Goal: Transaction & Acquisition: Purchase product/service

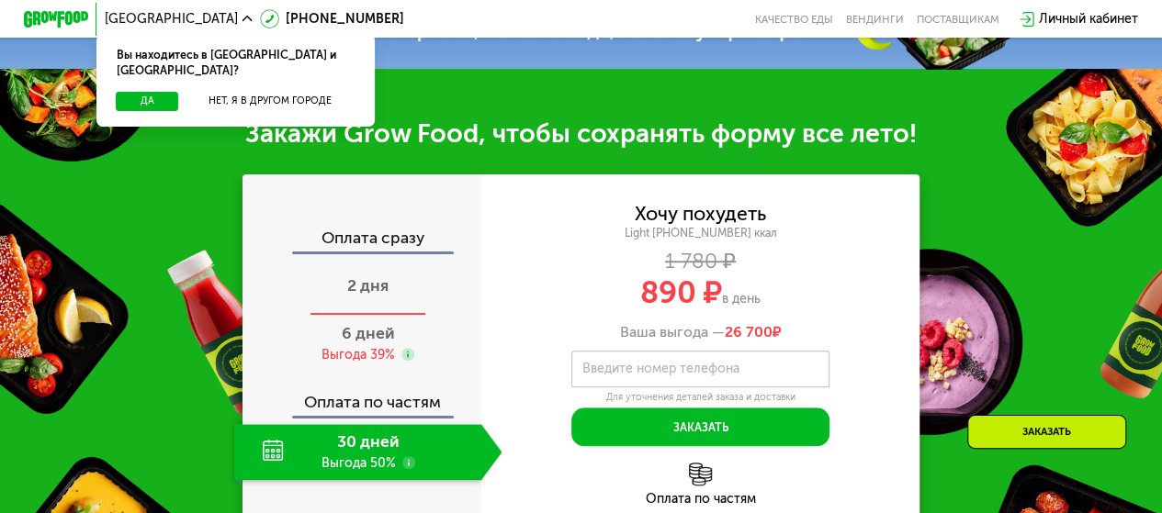
scroll to position [643, 0]
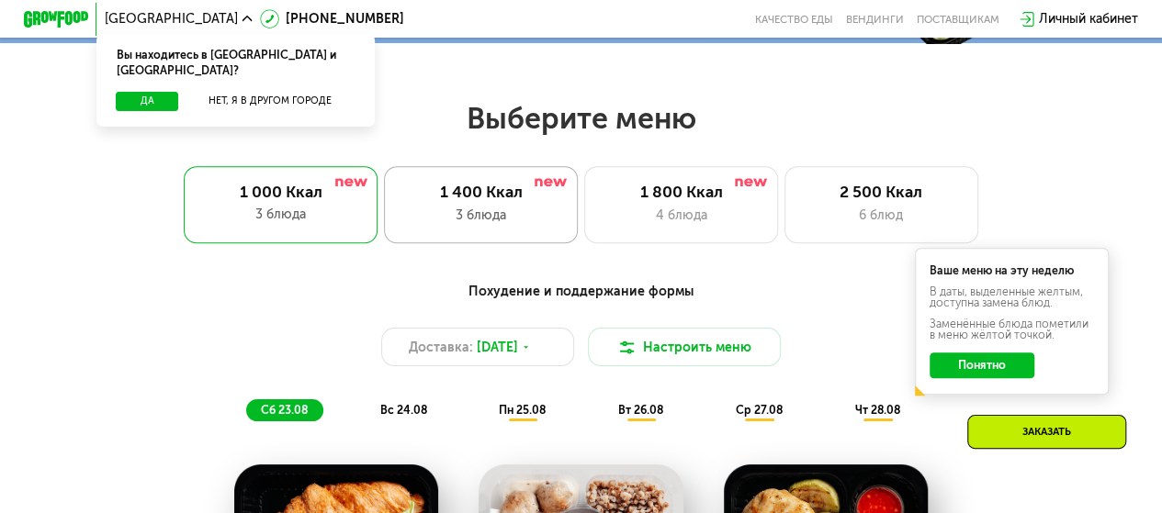
click at [509, 219] on div "3 блюда" at bounding box center [481, 215] width 160 height 19
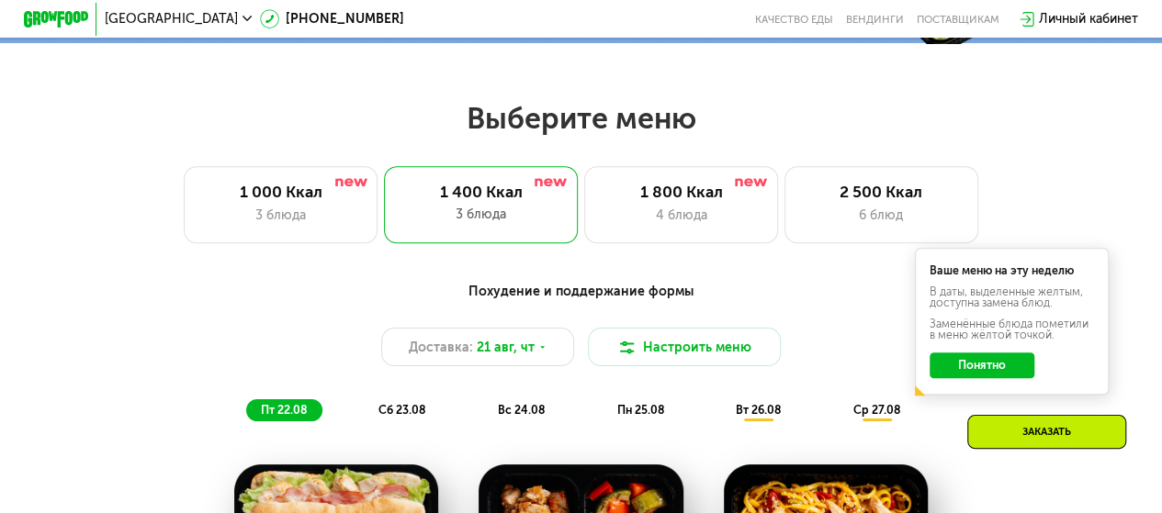
click at [1019, 373] on button "Понятно" at bounding box center [981, 366] width 104 height 26
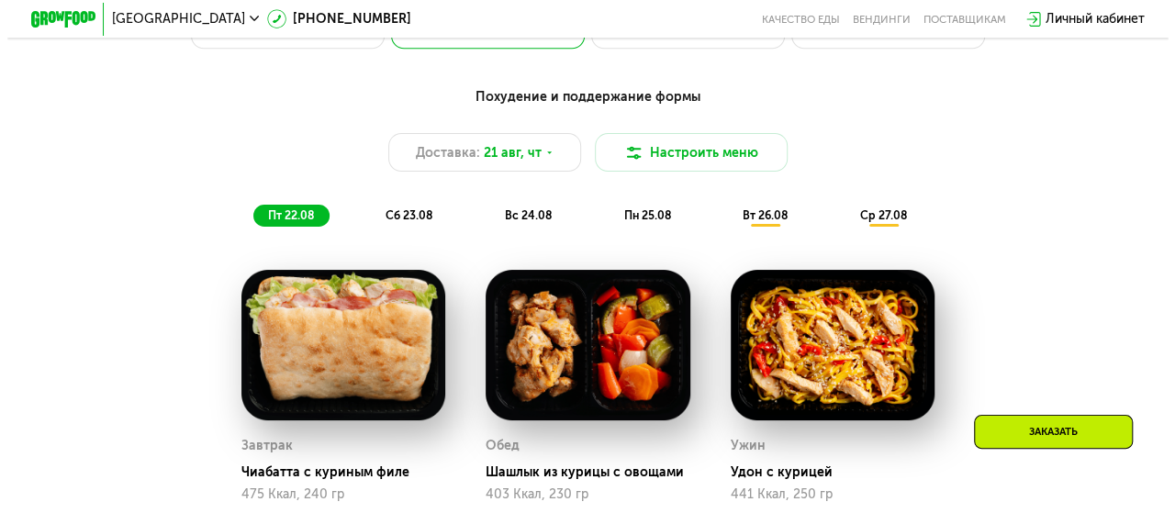
scroll to position [735, 0]
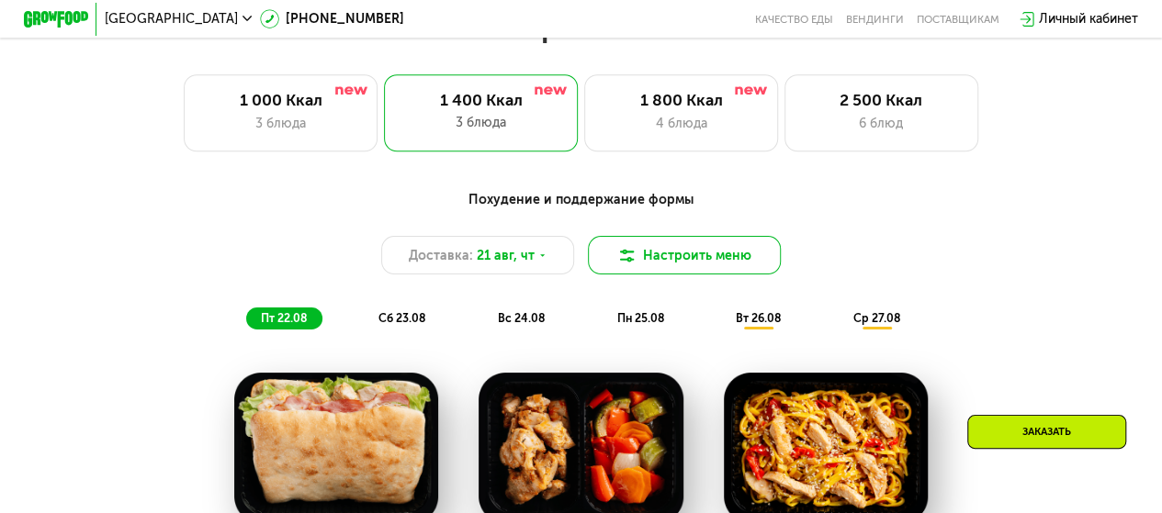
click at [700, 275] on button "Настроить меню" at bounding box center [685, 255] width 194 height 39
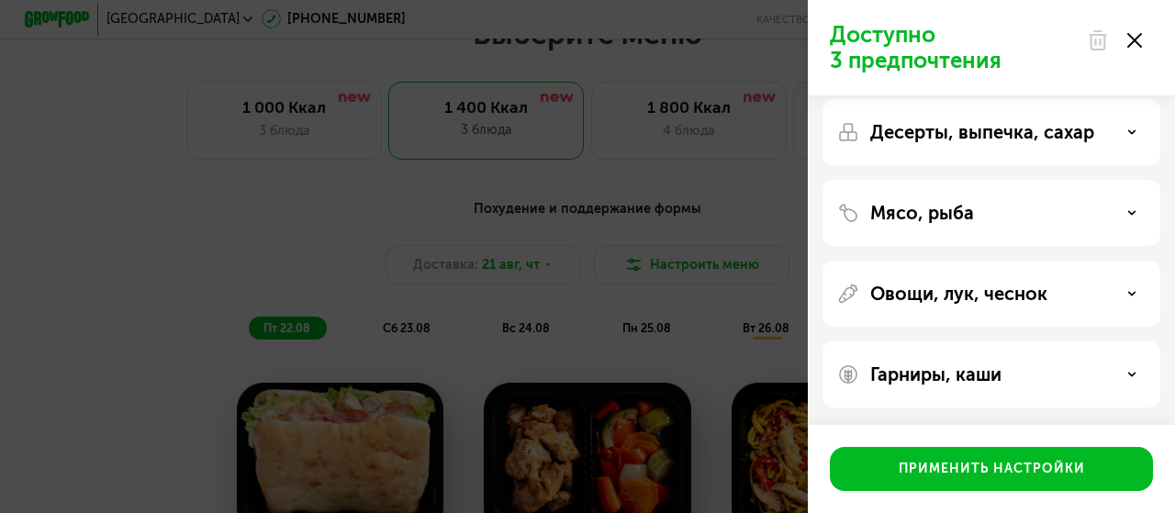
scroll to position [92, 0]
click at [1026, 208] on div "Мясо, рыба" at bounding box center [991, 213] width 309 height 22
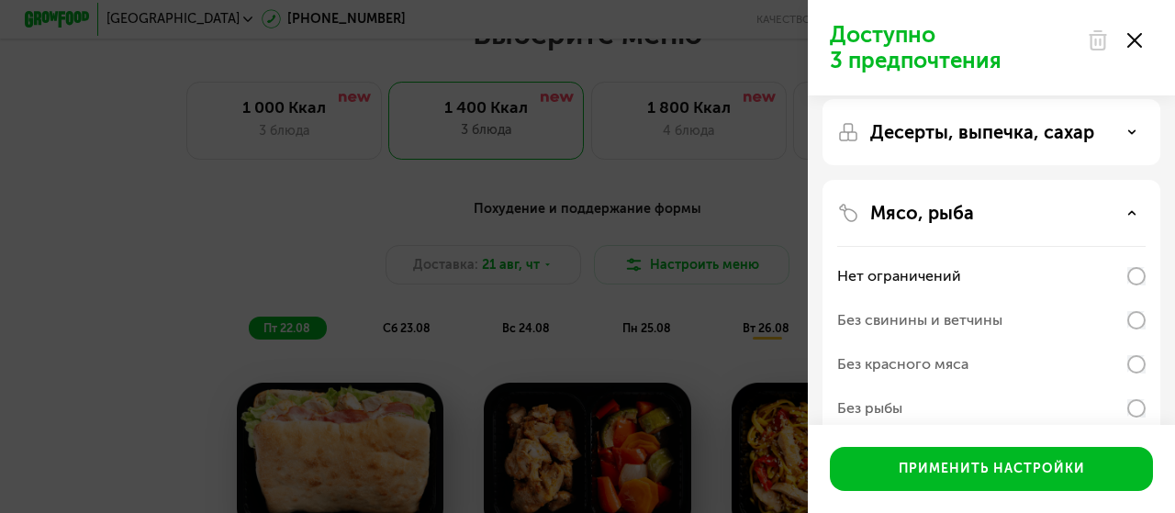
scroll to position [184, 0]
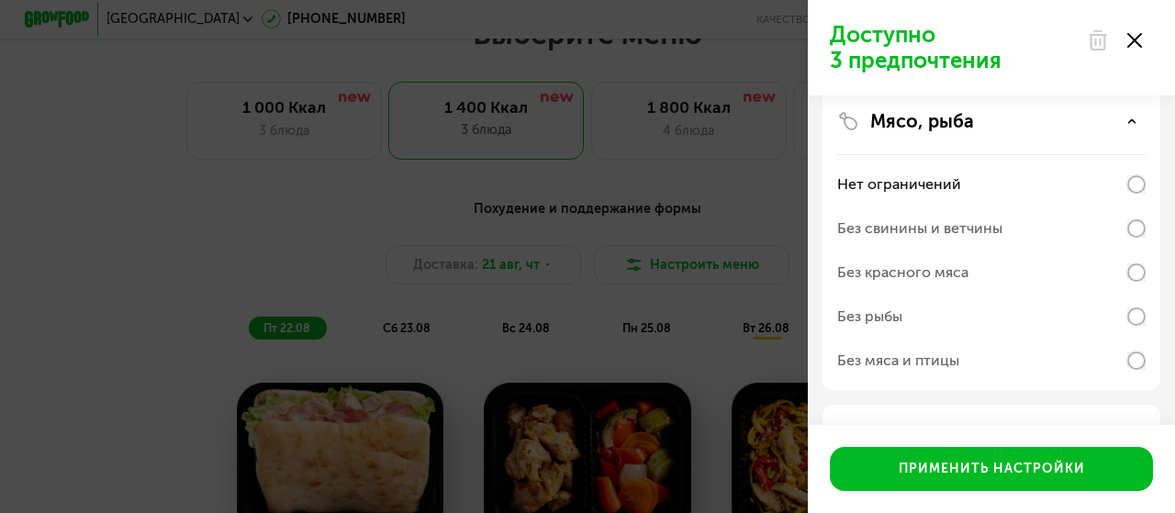
click at [1024, 122] on div "Мясо, рыба" at bounding box center [991, 121] width 309 height 22
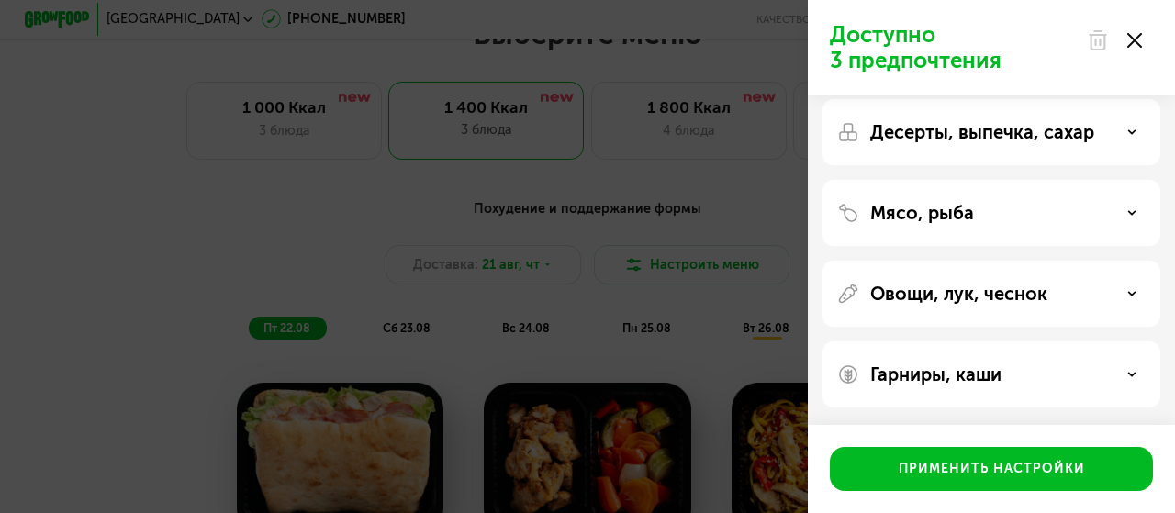
click at [1019, 291] on p "Овощи, лук, чеснок" at bounding box center [958, 294] width 177 height 22
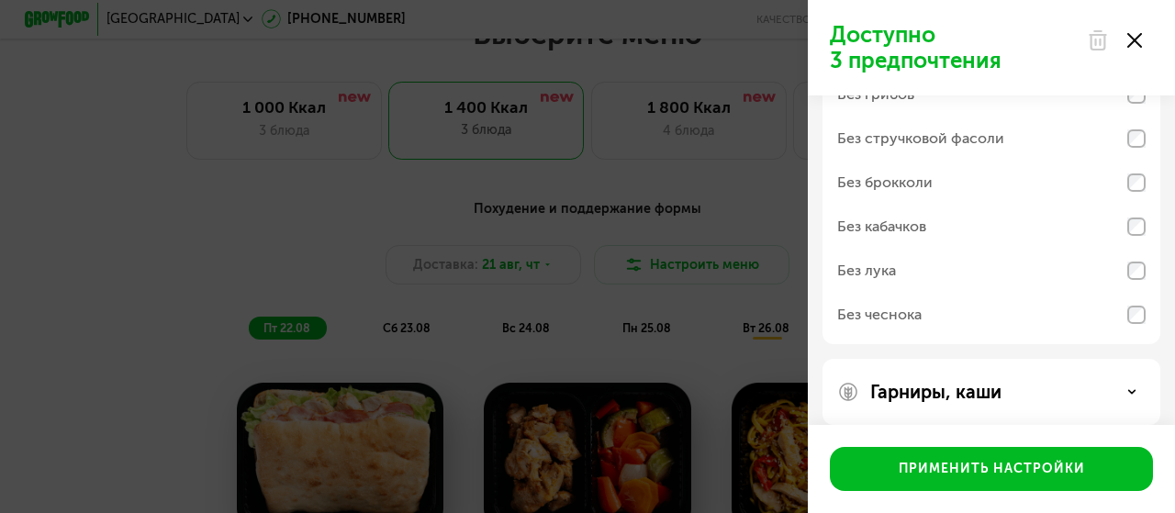
scroll to position [416, 0]
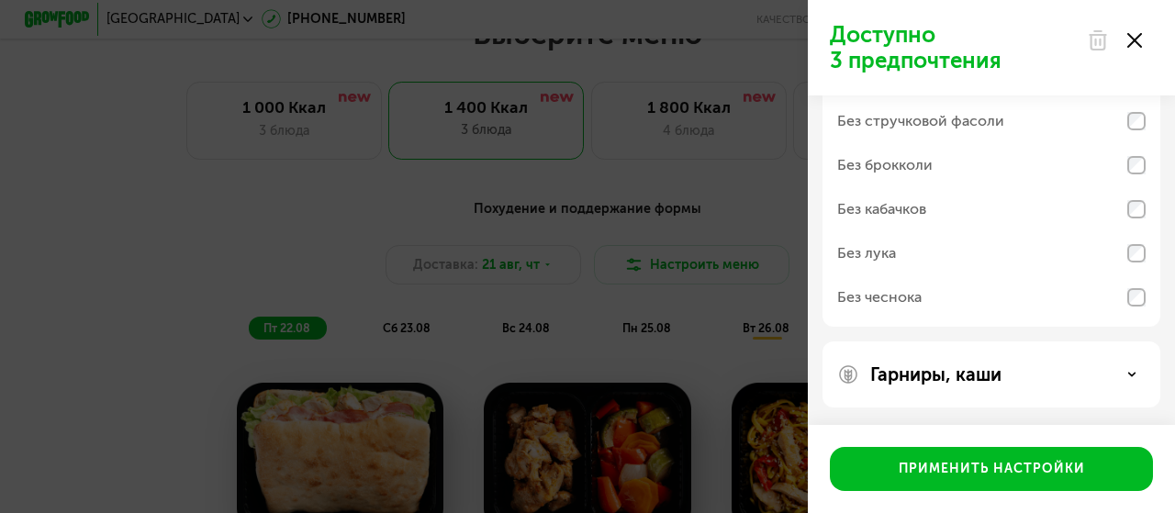
click at [1004, 354] on div "Гарниры, каши" at bounding box center [992, 375] width 338 height 66
click at [999, 365] on p "Гарниры, каши" at bounding box center [935, 375] width 131 height 22
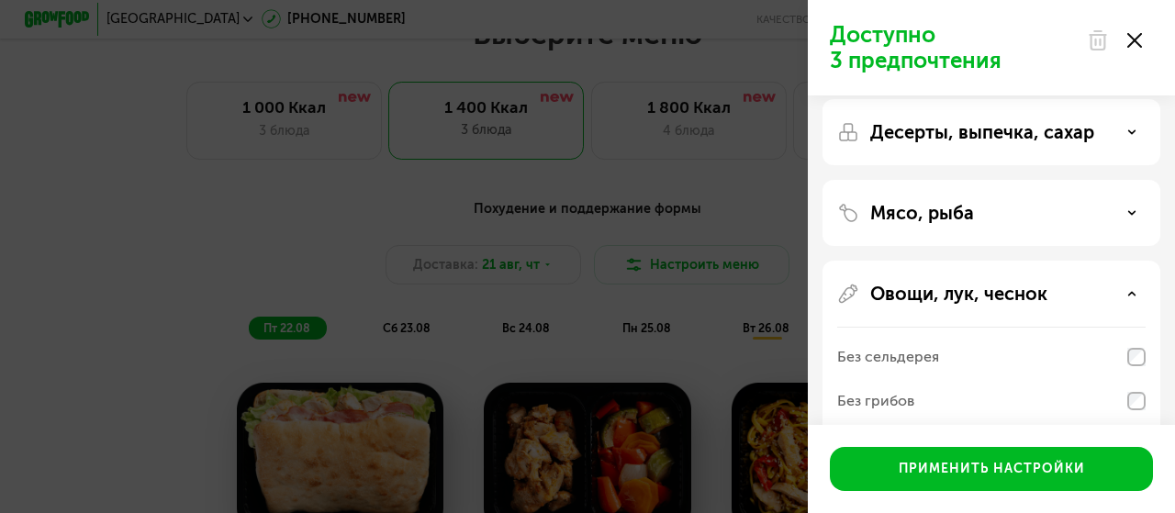
scroll to position [0, 0]
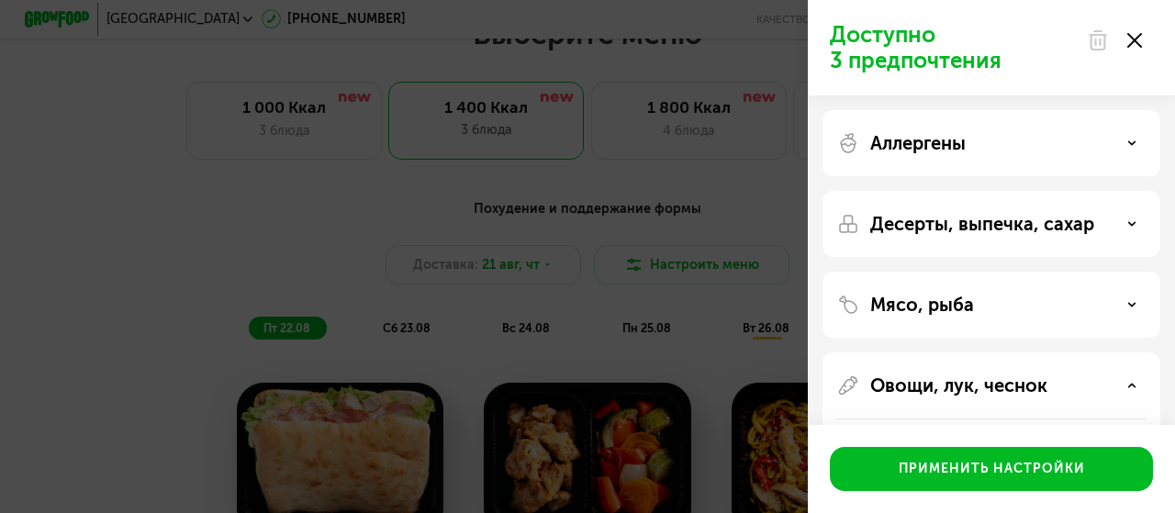
click at [1058, 231] on p "Десерты, выпечка, сахар" at bounding box center [982, 224] width 224 height 22
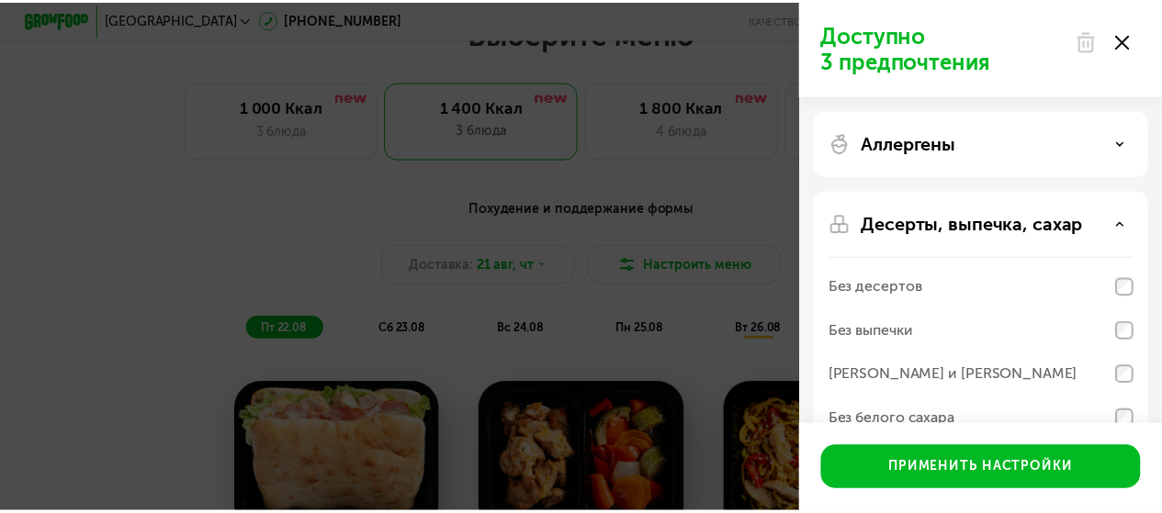
scroll to position [92, 0]
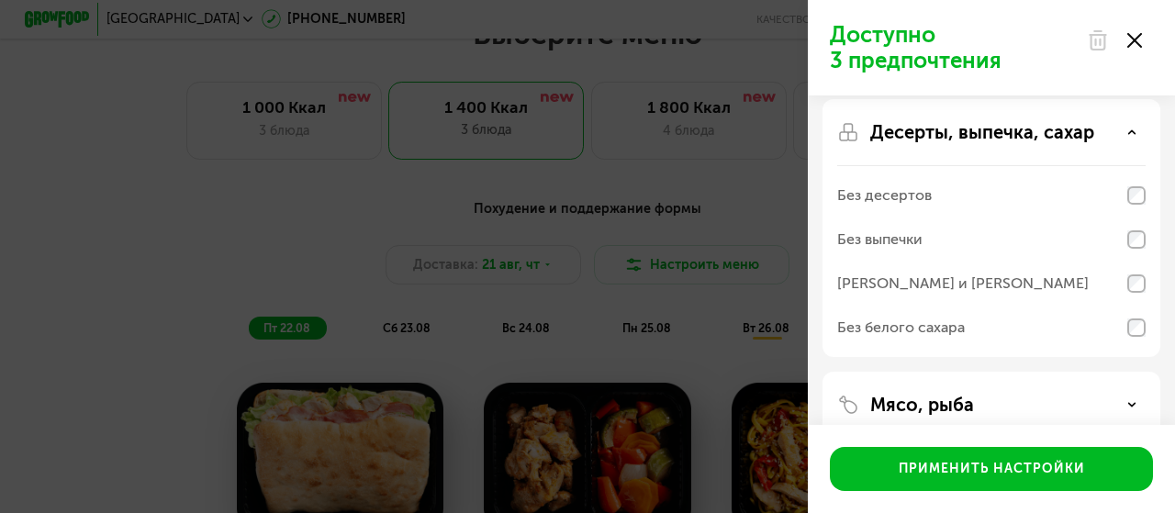
click at [1023, 372] on div "Десерты, выпечка, сахар Без десертов Без выпечки Без сэндвичей и круассанов Без…" at bounding box center [992, 405] width 338 height 66
click at [1022, 136] on p "Десерты, выпечка, сахар" at bounding box center [982, 132] width 224 height 22
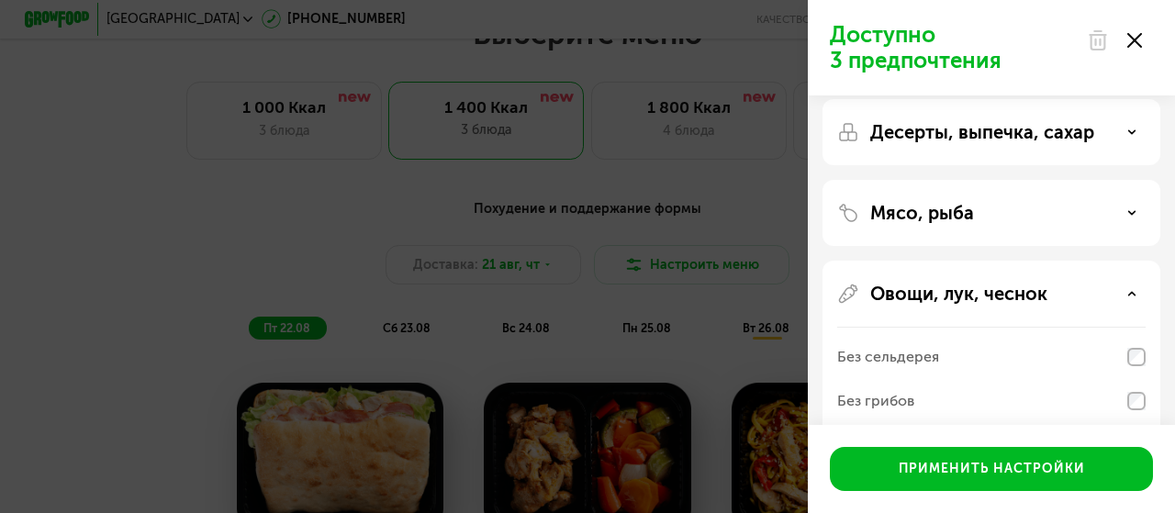
click at [1135, 33] on icon at bounding box center [1135, 40] width 15 height 15
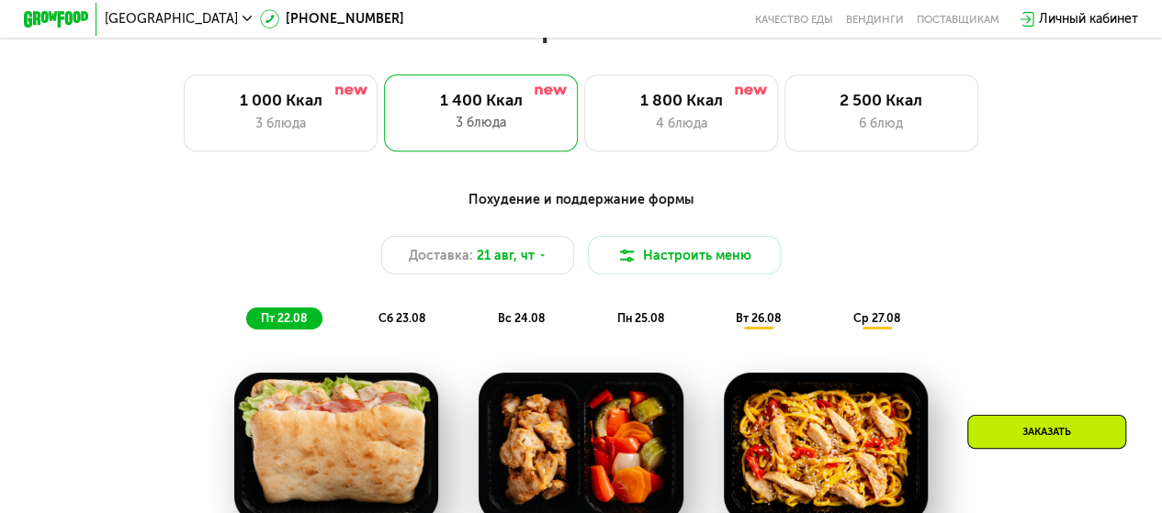
scroll to position [918, 0]
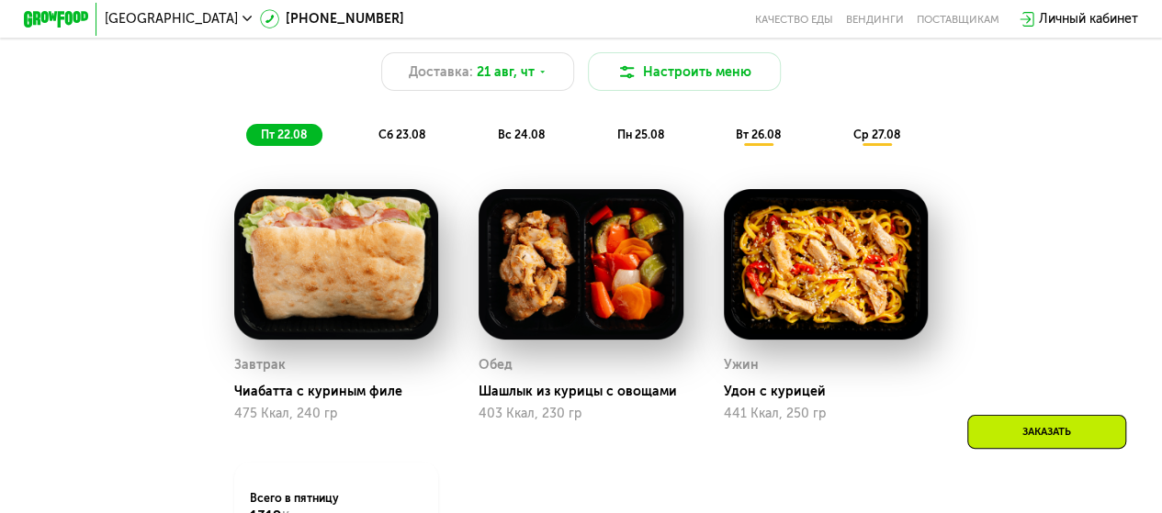
click at [647, 141] on span "пн 25.08" at bounding box center [639, 135] width 47 height 14
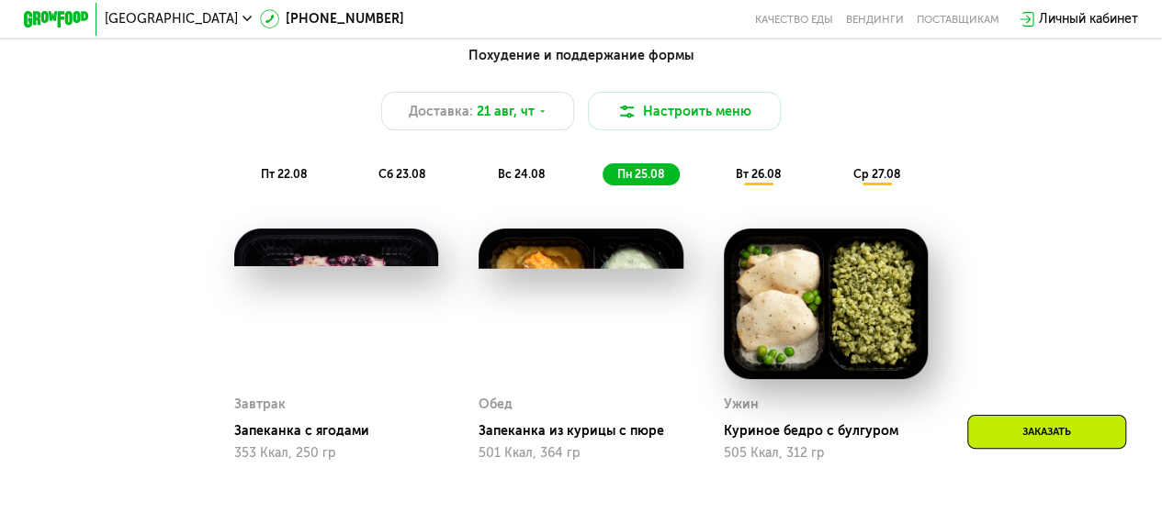
scroll to position [735, 0]
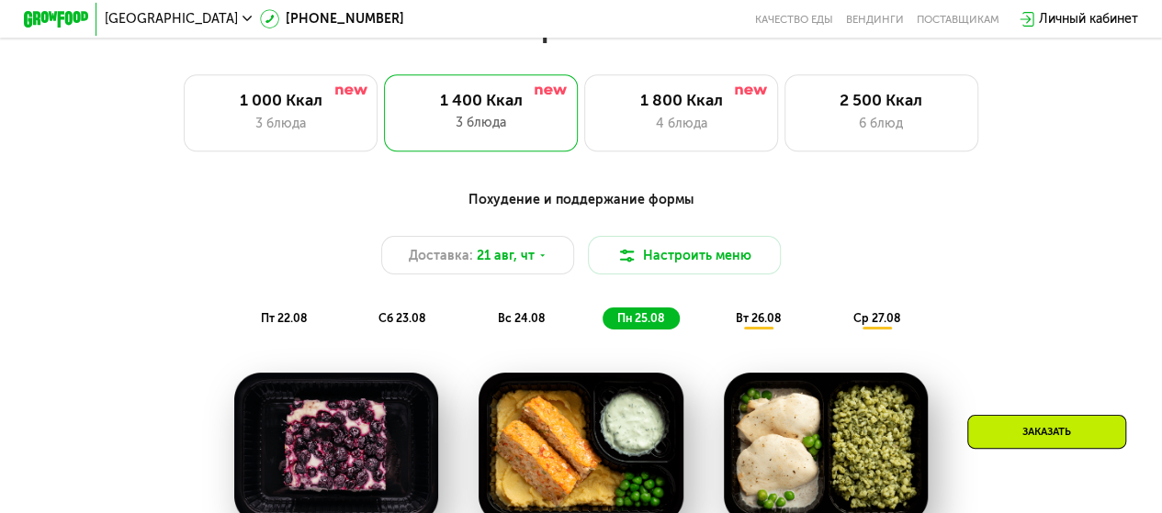
click at [746, 324] on span "вт 26.08" at bounding box center [758, 318] width 45 height 14
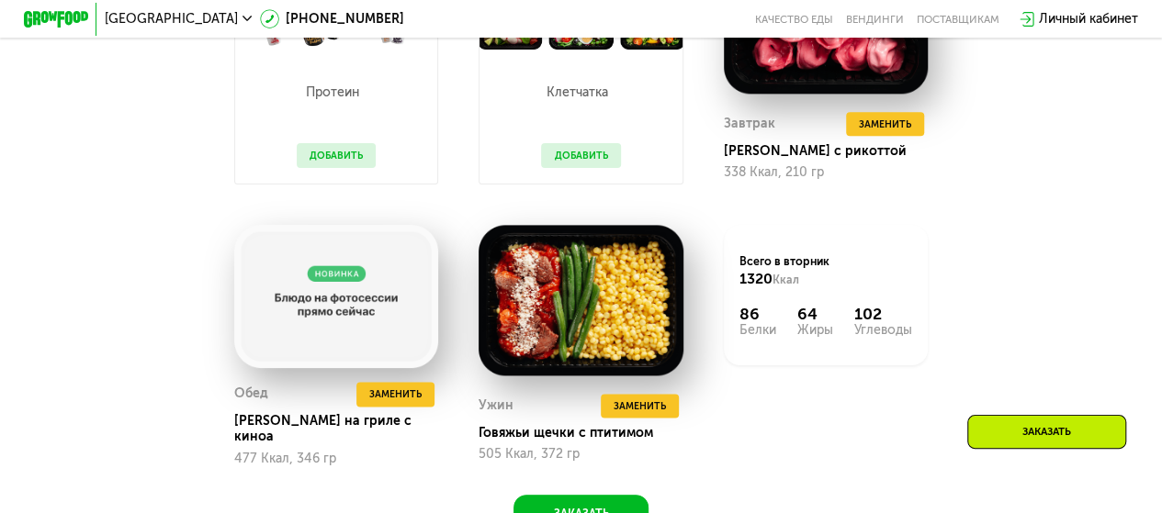
scroll to position [1194, 0]
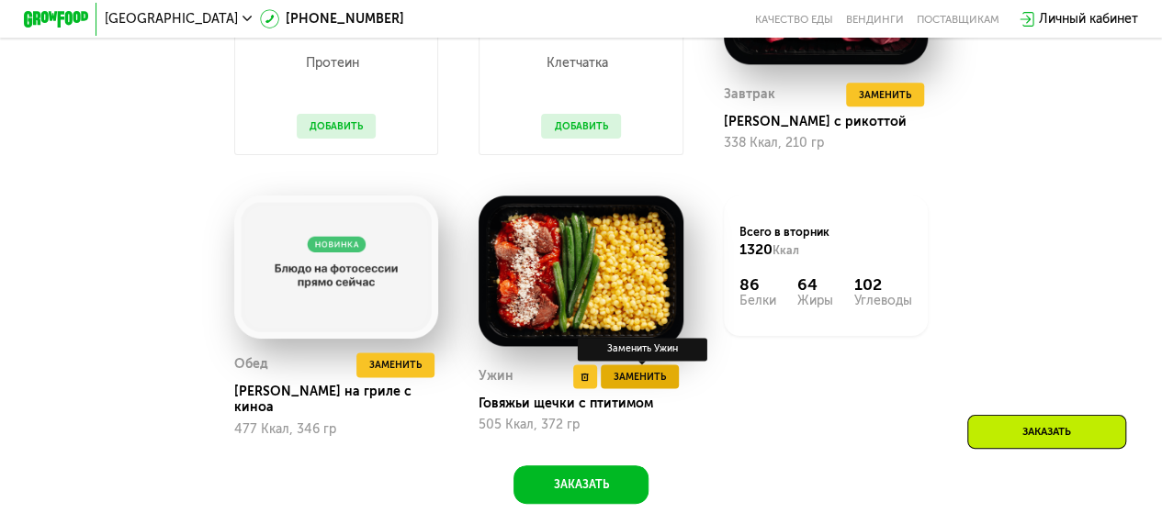
click at [639, 386] on span "Заменить" at bounding box center [639, 377] width 52 height 17
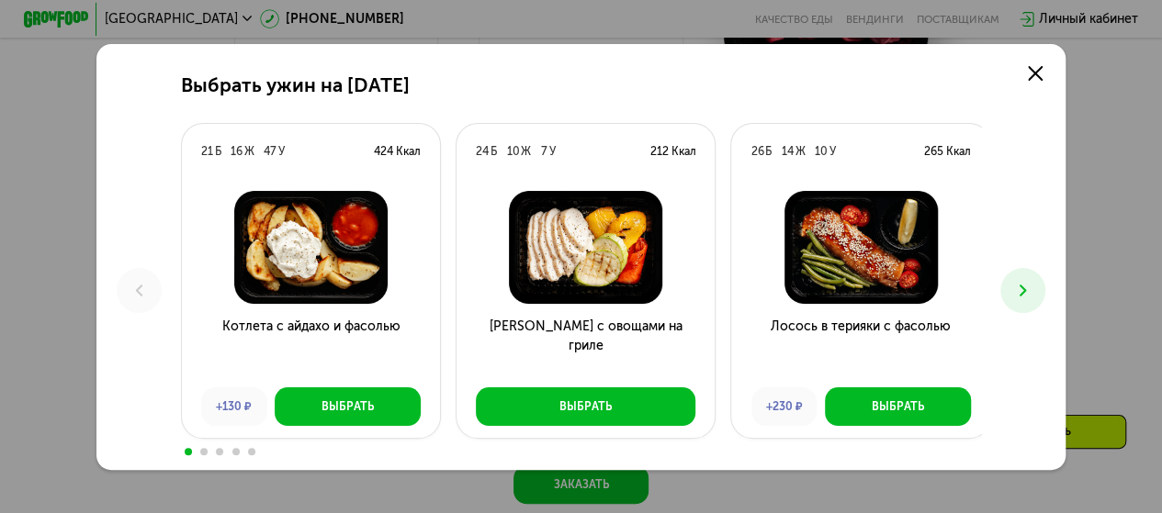
scroll to position [1286, 0]
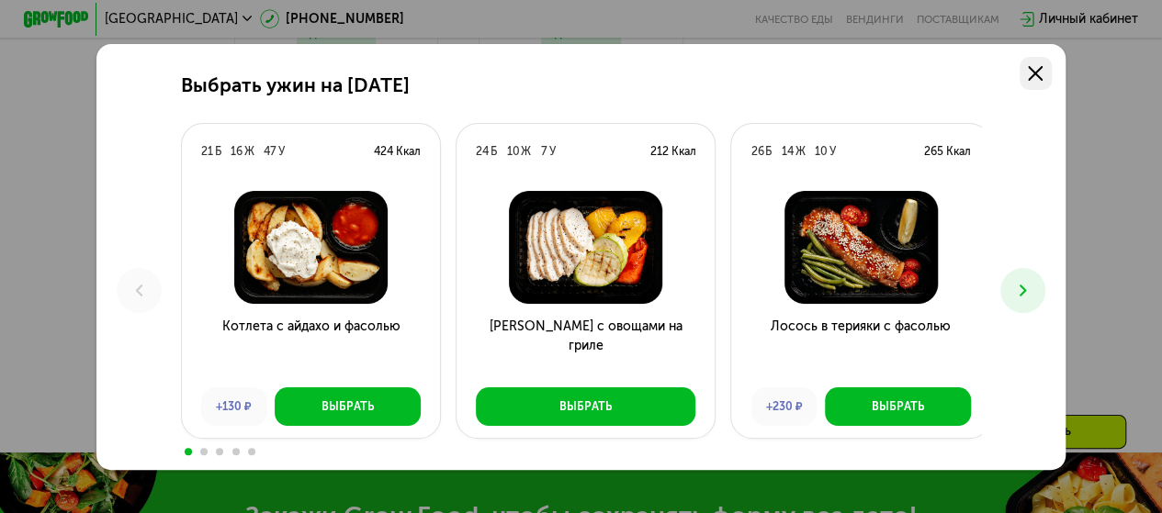
click at [1051, 74] on link at bounding box center [1035, 73] width 32 height 32
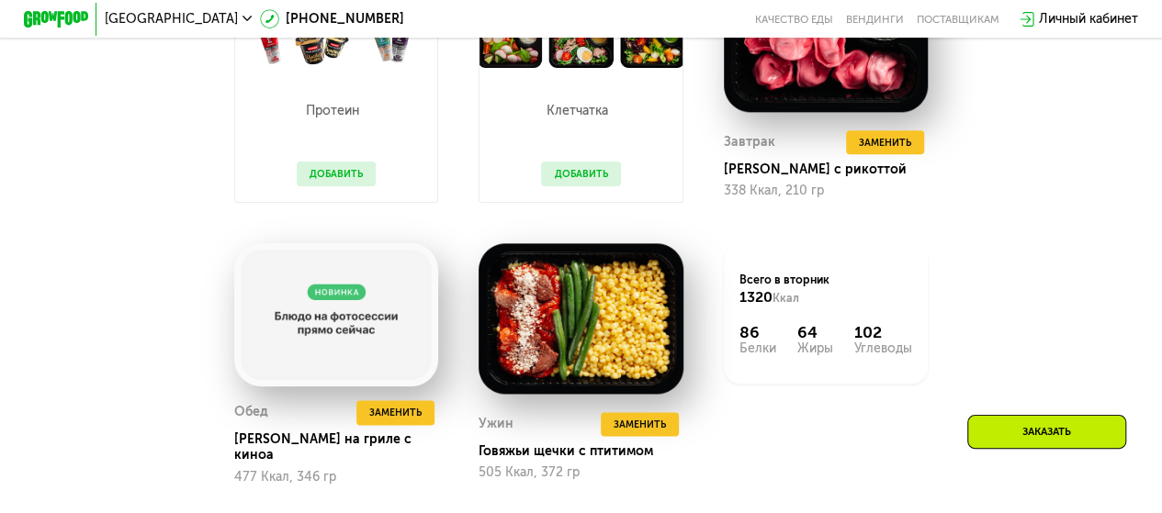
scroll to position [1208, 0]
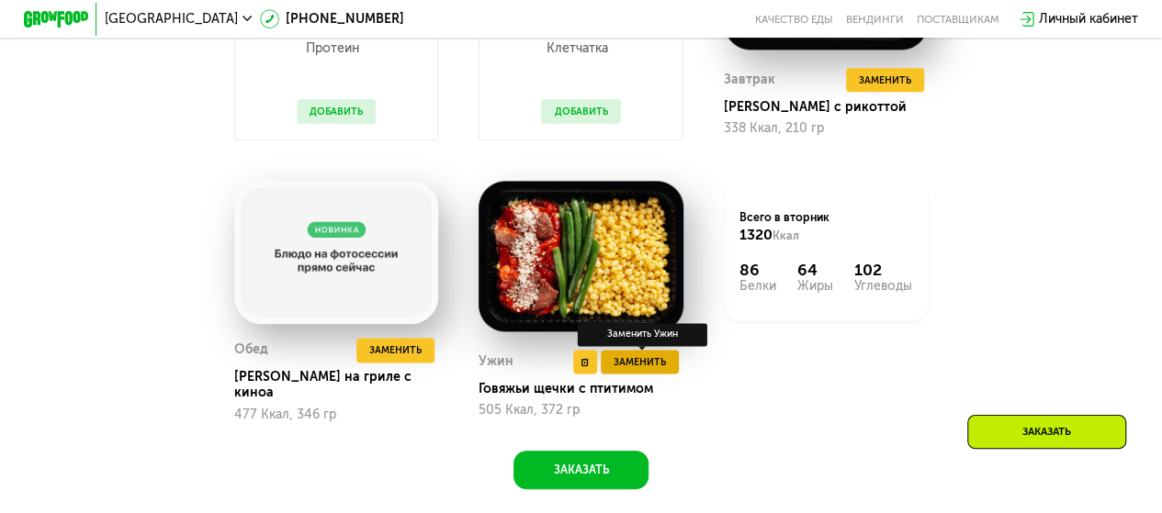
click at [639, 371] on span "Заменить" at bounding box center [639, 362] width 52 height 17
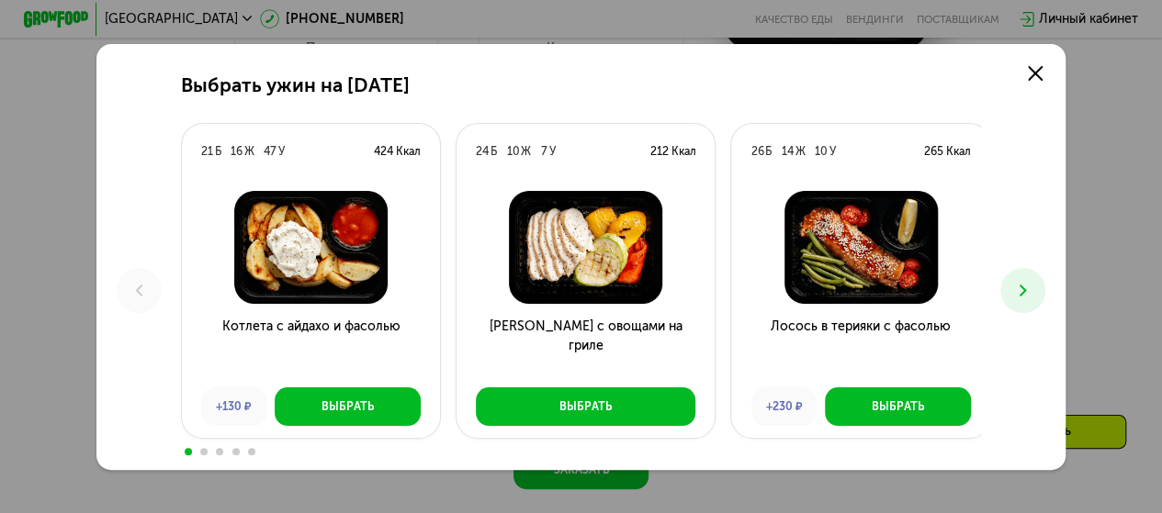
click at [574, 431] on div "Курица с овощами на гриле Выбрать" at bounding box center [585, 308] width 258 height 260
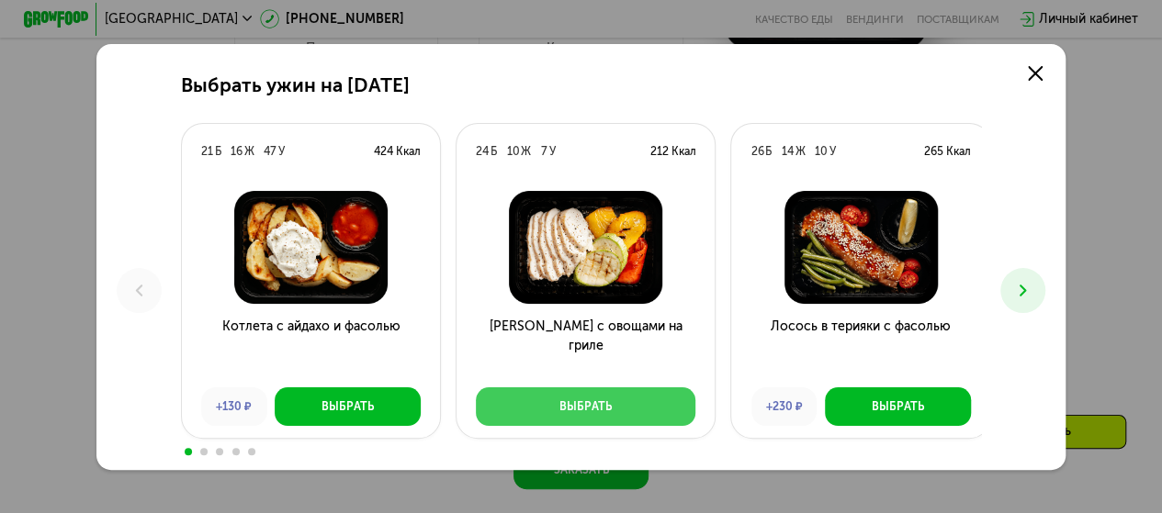
click at [582, 400] on div "Выбрать" at bounding box center [585, 407] width 52 height 17
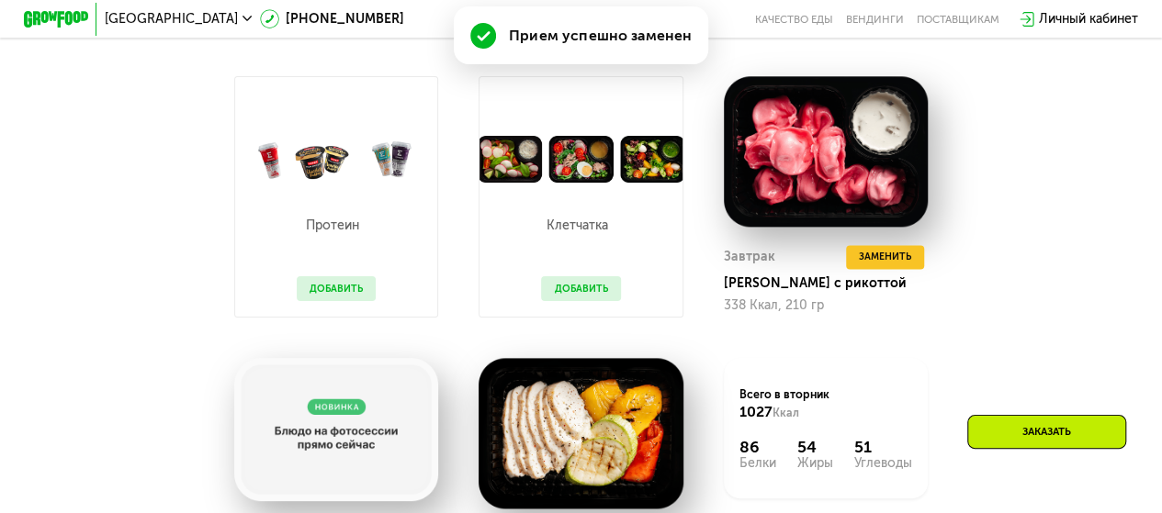
scroll to position [973, 0]
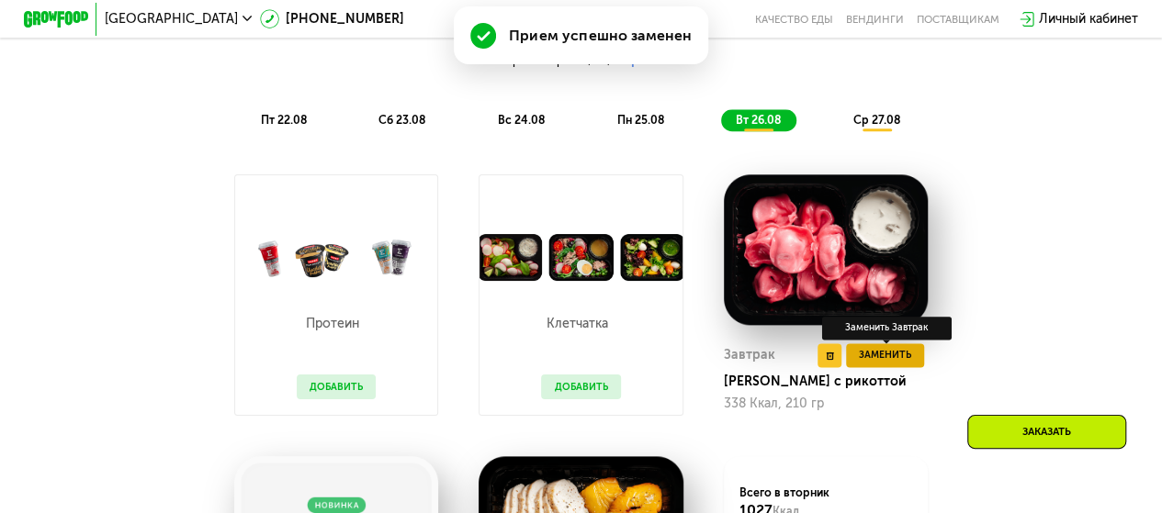
click at [872, 364] on span "Заменить" at bounding box center [885, 355] width 52 height 17
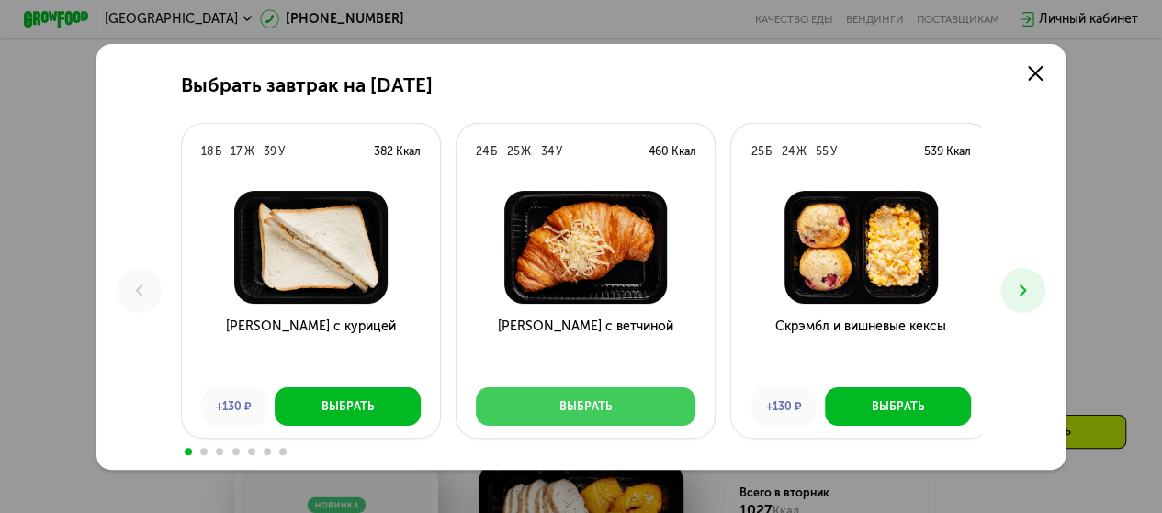
click at [562, 398] on button "Выбрать" at bounding box center [585, 406] width 219 height 39
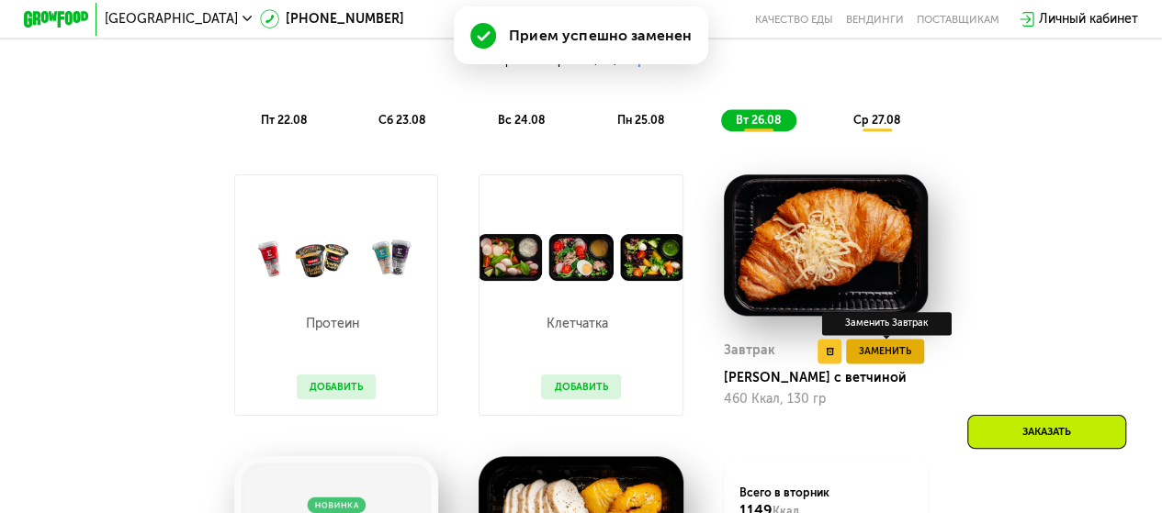
click at [890, 360] on span "Заменить" at bounding box center [885, 351] width 52 height 17
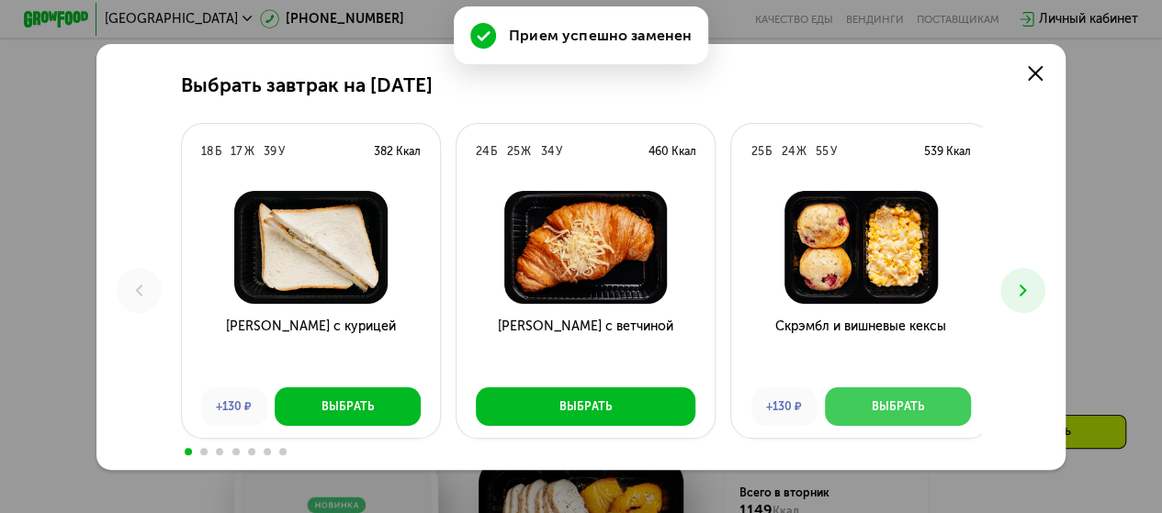
click at [859, 413] on button "Выбрать" at bounding box center [898, 406] width 146 height 39
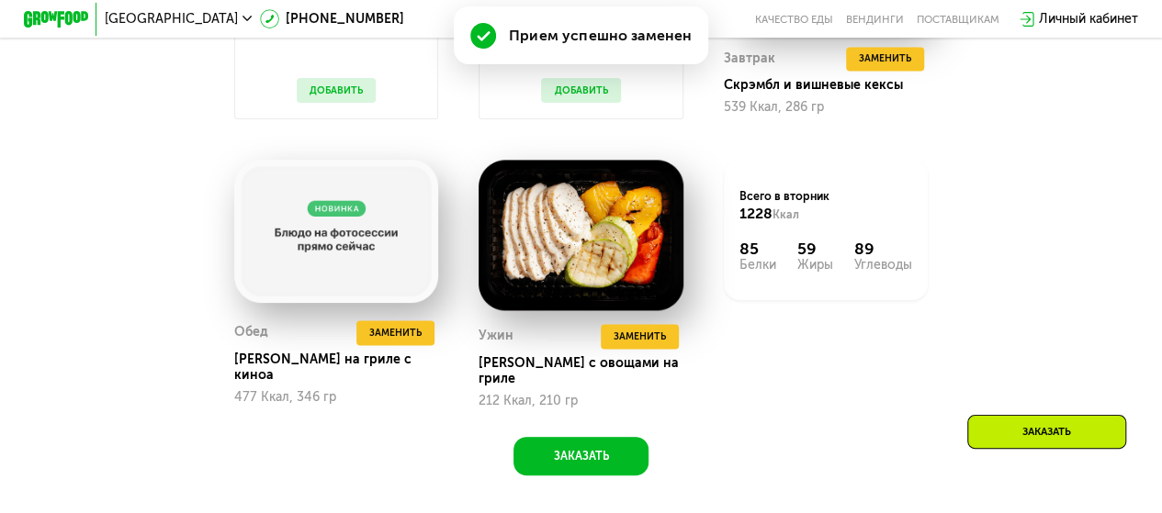
scroll to position [1341, 0]
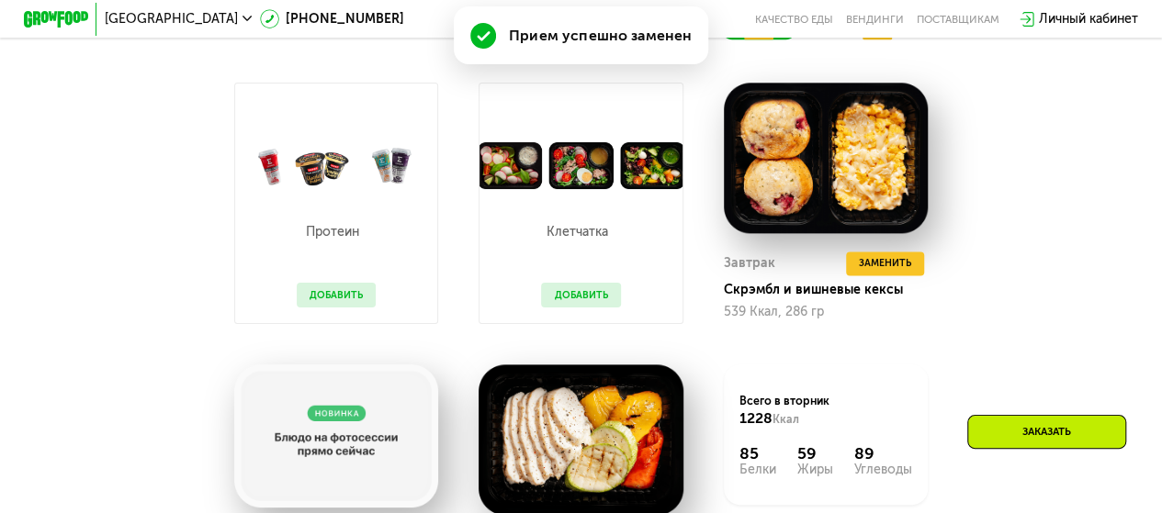
click at [1058, 438] on div "Заказать" at bounding box center [1046, 432] width 159 height 34
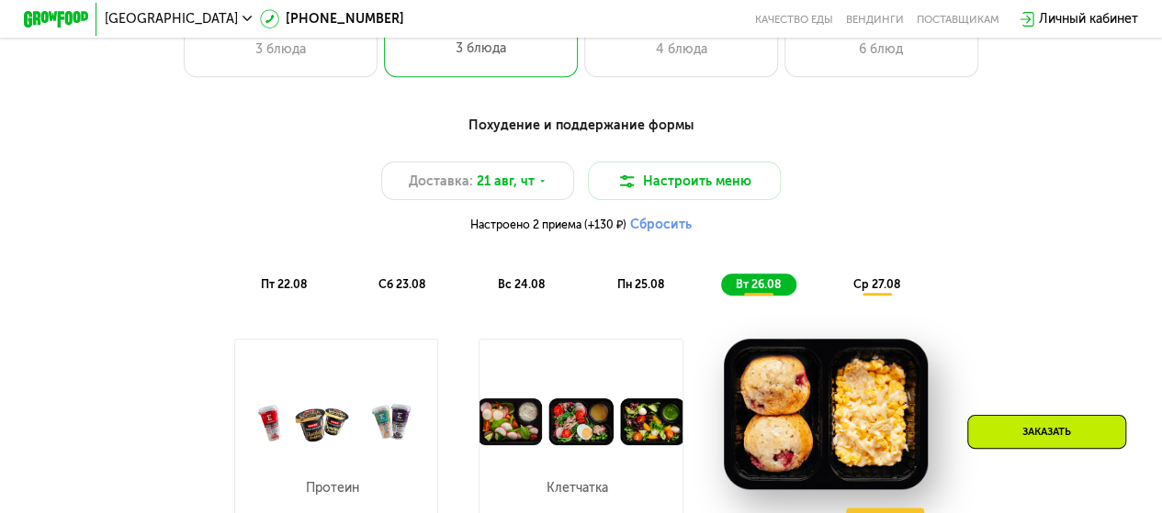
scroll to position [826, 0]
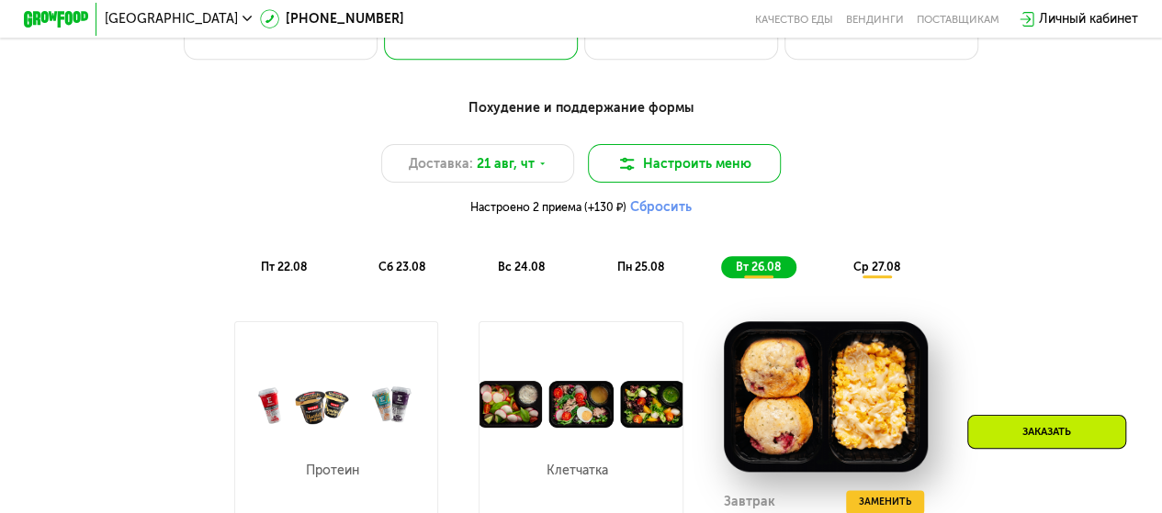
click at [678, 175] on button "Настроить меню" at bounding box center [685, 163] width 194 height 39
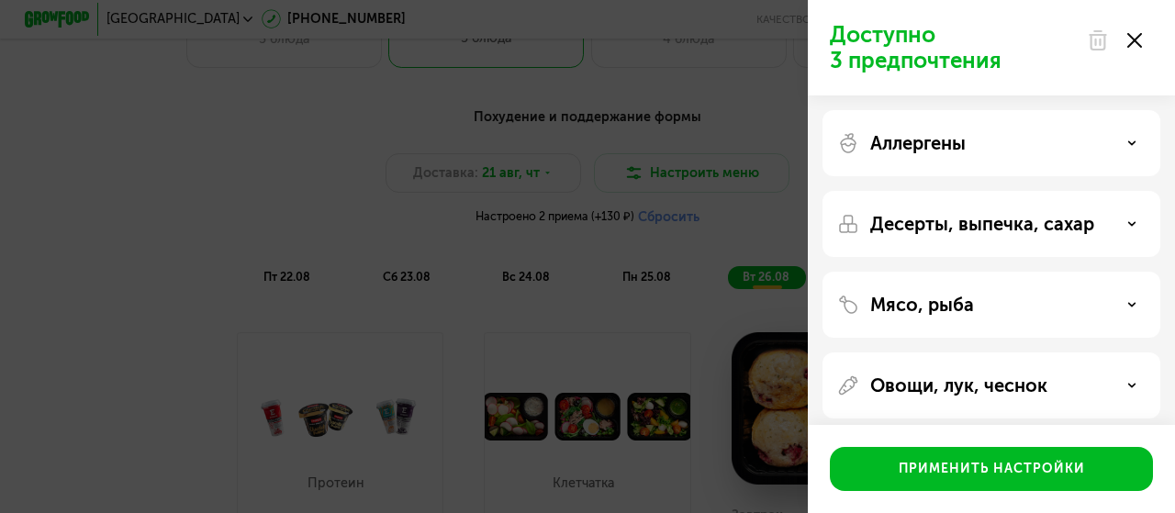
click at [730, 173] on div "Доступно 3 предпочтения Аллергены Десерты, выпечка, сахар Мясо, рыба Овощи, лук…" at bounding box center [587, 256] width 1175 height 513
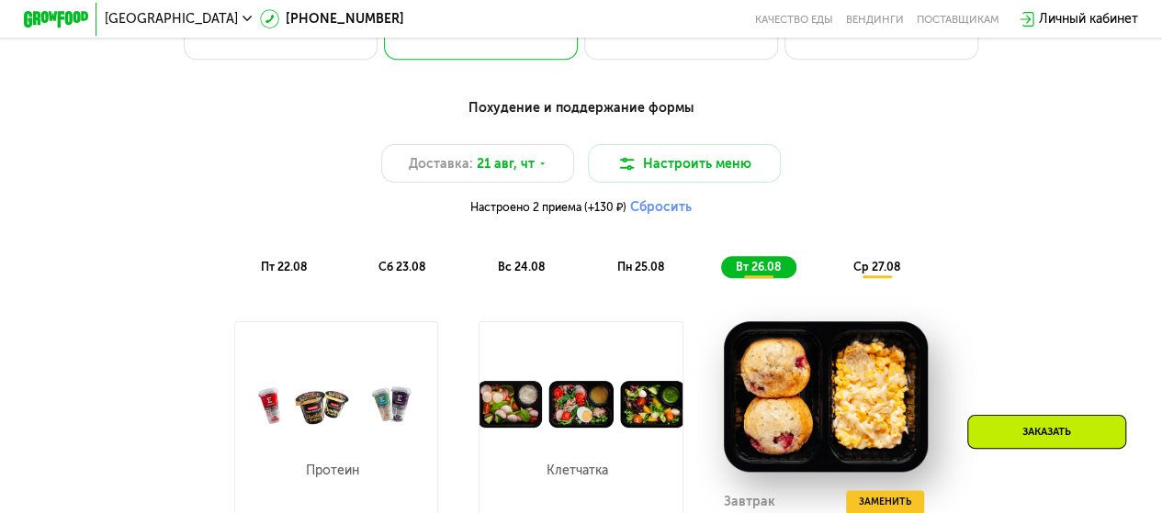
click at [651, 270] on span "пн 25.08" at bounding box center [639, 267] width 47 height 14
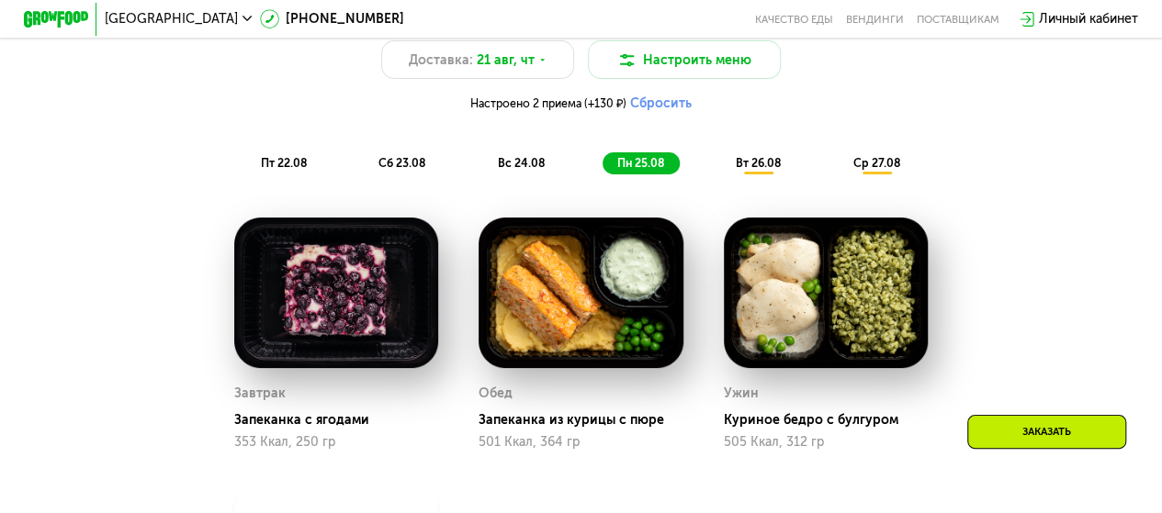
scroll to position [1102, 0]
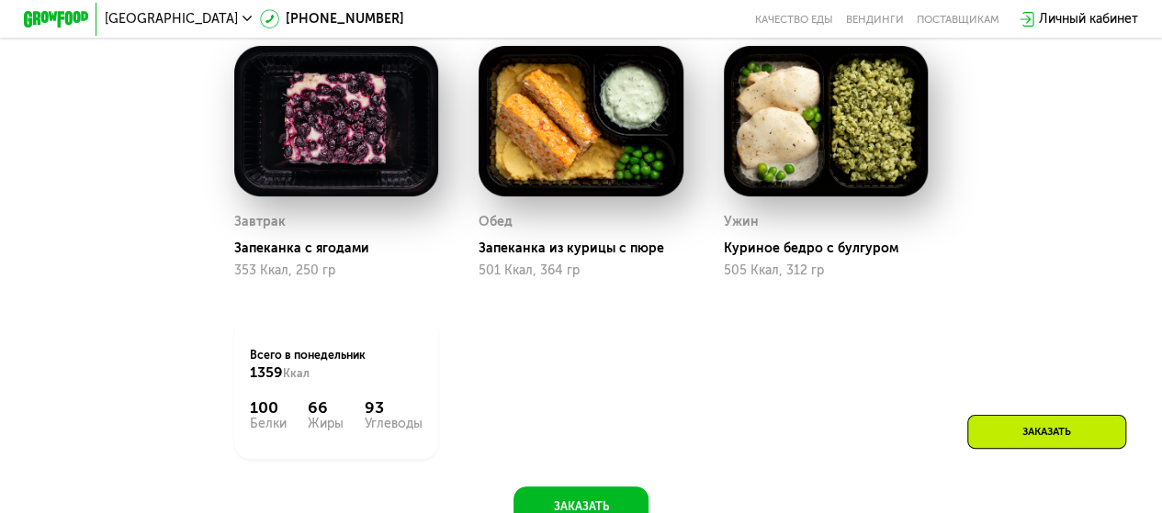
click at [1032, 424] on div "Заказать" at bounding box center [1046, 432] width 159 height 34
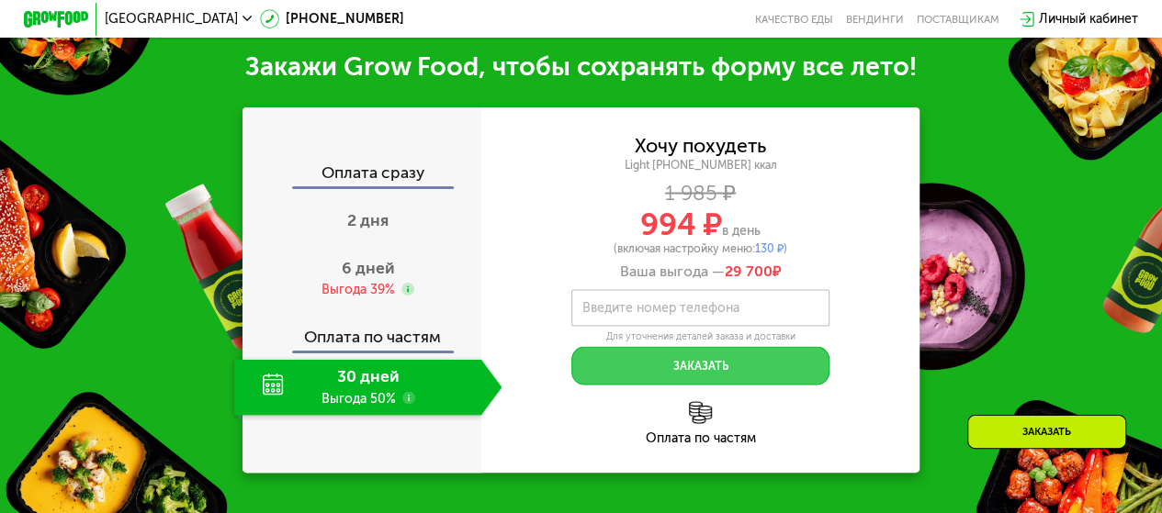
scroll to position [1685, 0]
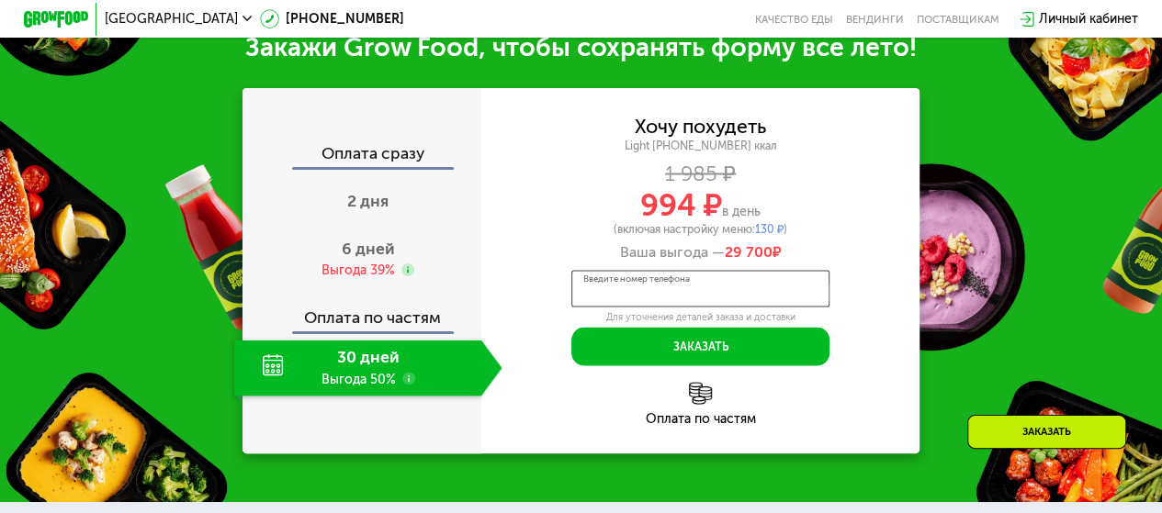
click at [685, 307] on input "Введите номер телефона" at bounding box center [700, 288] width 258 height 37
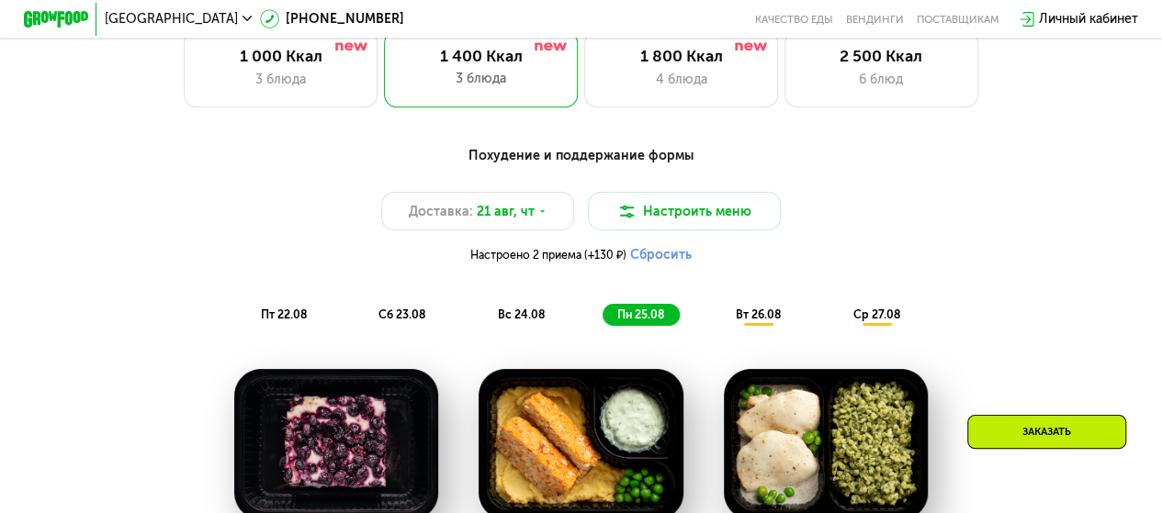
scroll to position [675, 0]
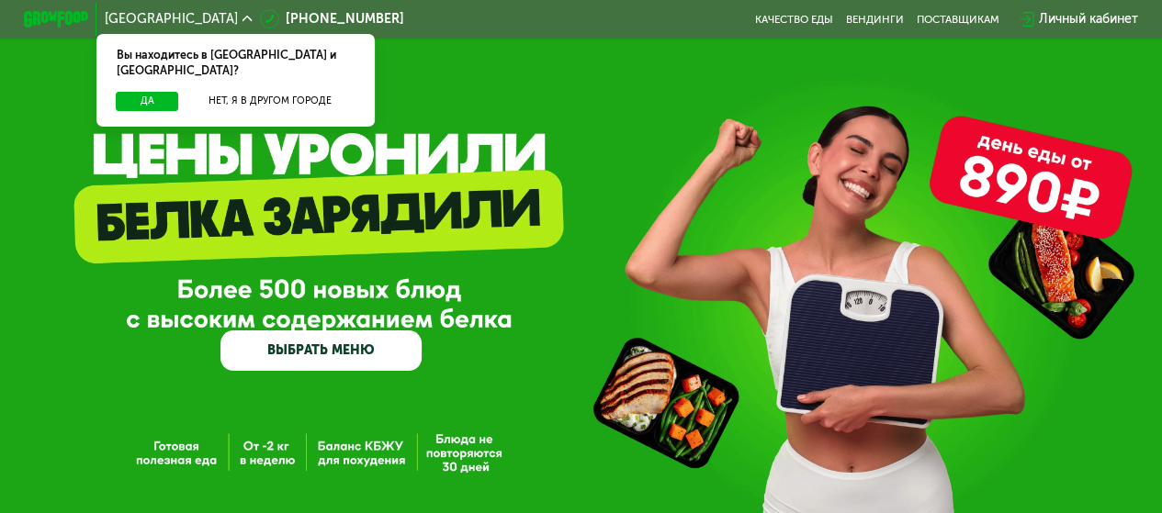
click at [369, 359] on link "ВЫБРАТЬ МЕНЮ" at bounding box center [320, 351] width 201 height 40
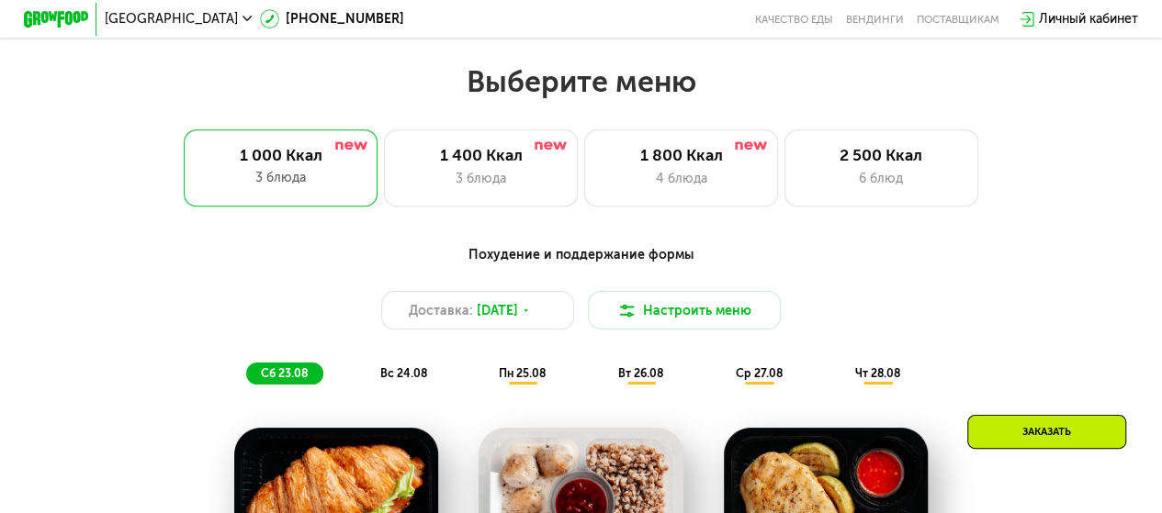
scroll to position [711, 0]
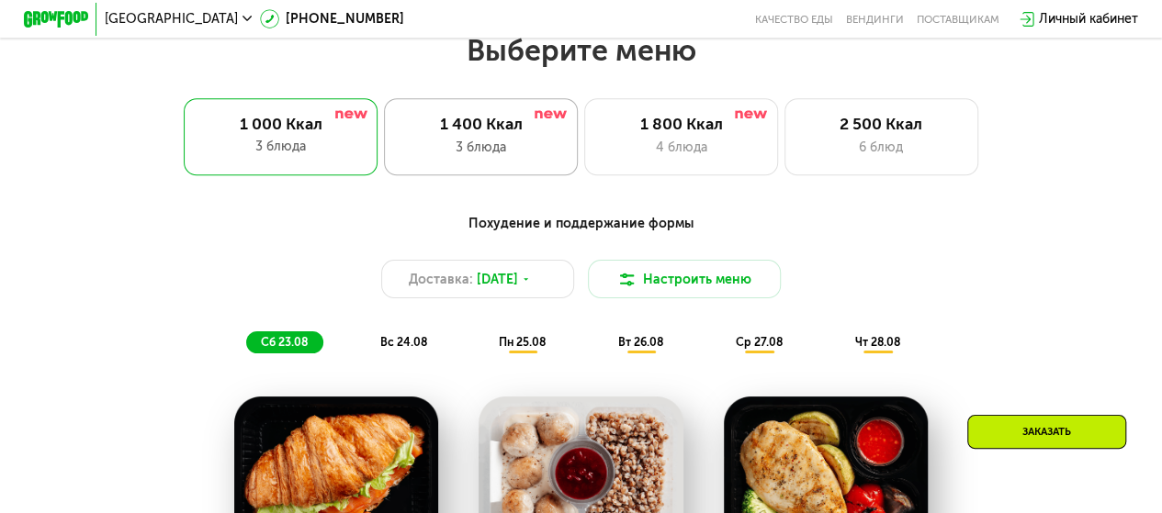
click at [481, 153] on div "3 блюда" at bounding box center [481, 147] width 160 height 19
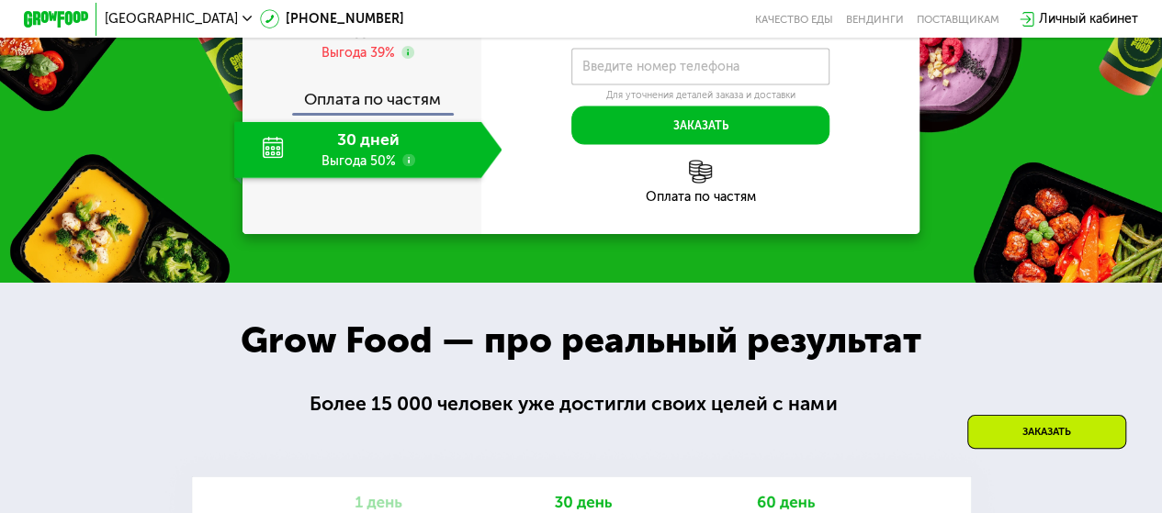
scroll to position [1629, 0]
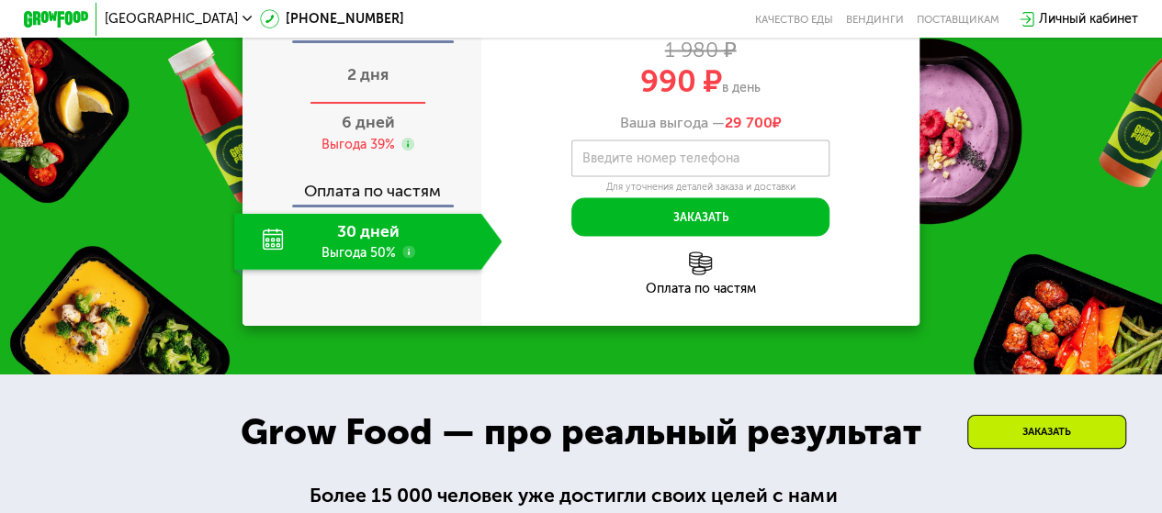
click at [362, 84] on span "2 дня" at bounding box center [367, 74] width 41 height 20
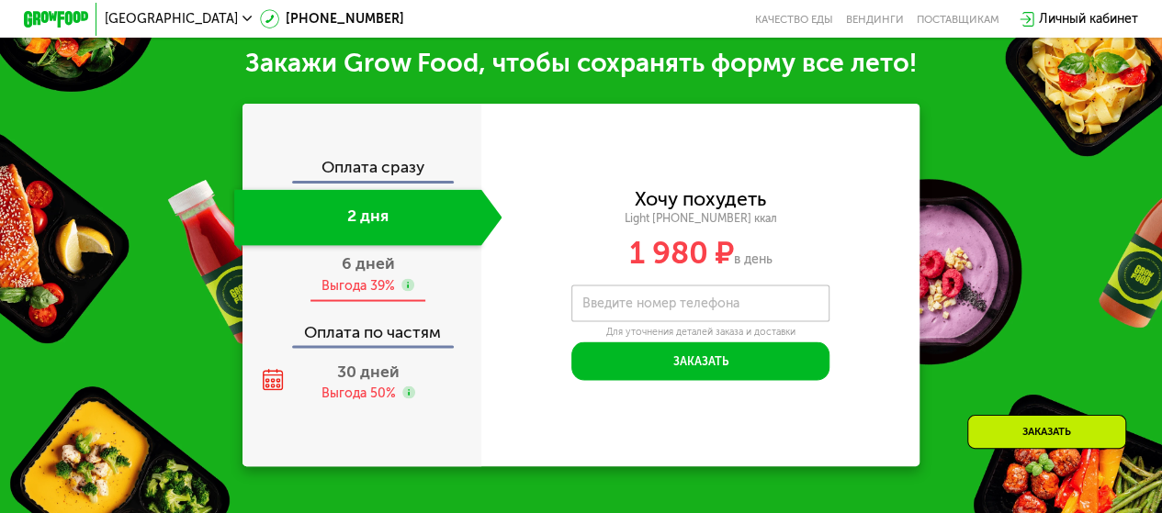
click at [375, 273] on span "6 дней" at bounding box center [368, 263] width 53 height 20
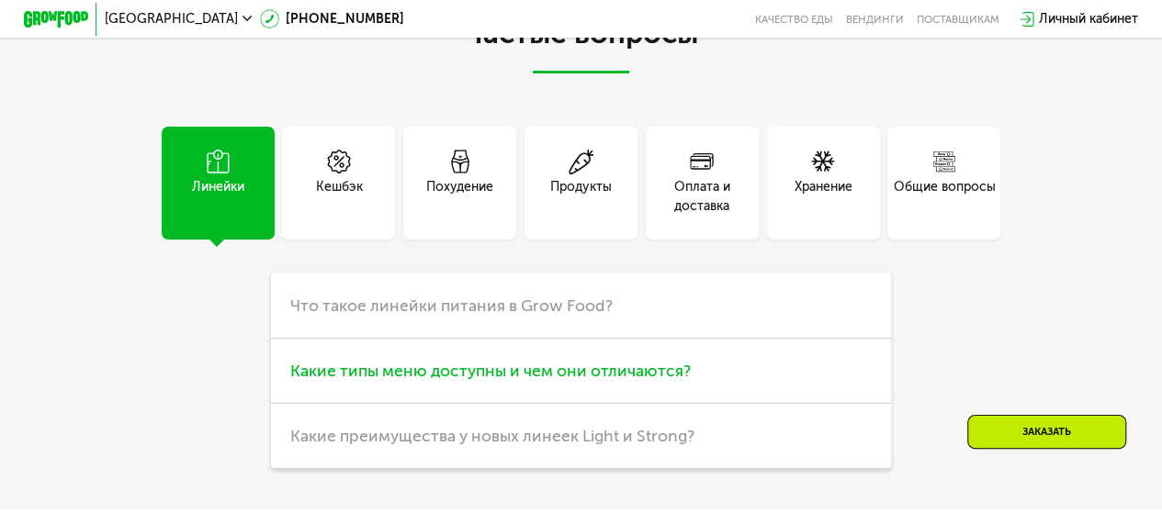
scroll to position [3925, 0]
click at [694, 217] on div "Оплата и доставка" at bounding box center [702, 197] width 113 height 39
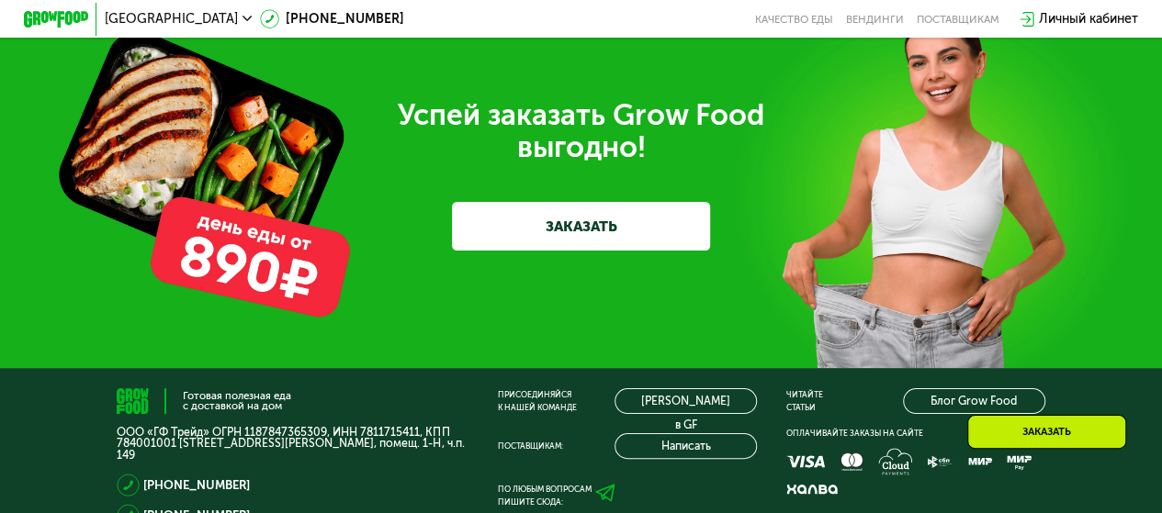
click at [544, 251] on link "ЗАКАЗАТЬ" at bounding box center [581, 226] width 258 height 49
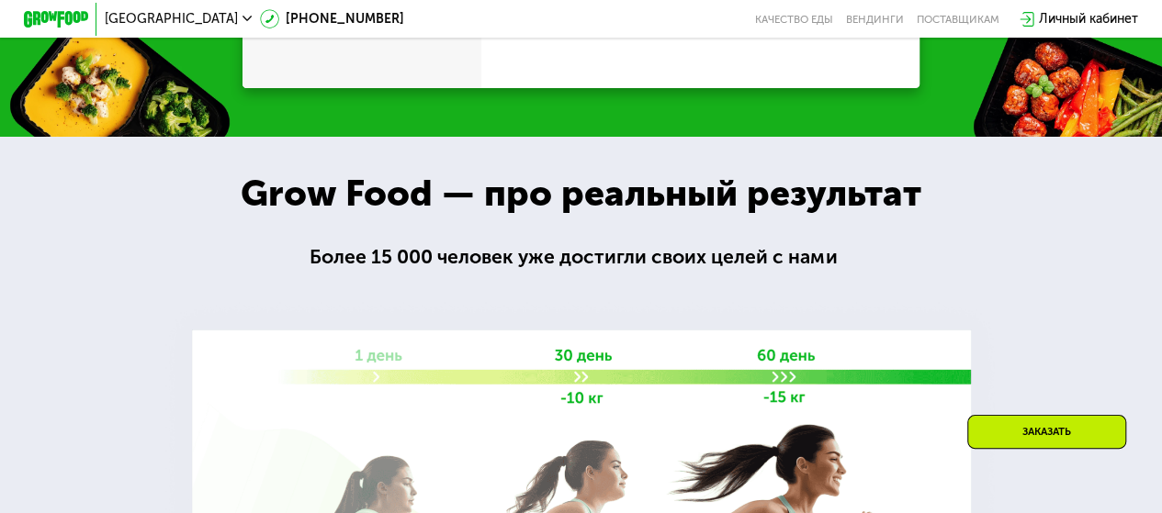
scroll to position [1605, 0]
